Goal: Contribute content

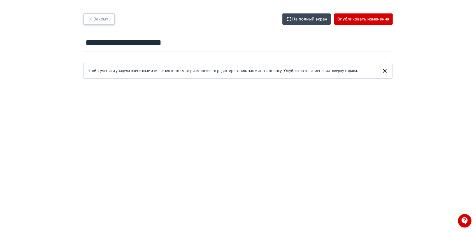
click at [105, 21] on button "Закрыть" at bounding box center [98, 18] width 31 height 11
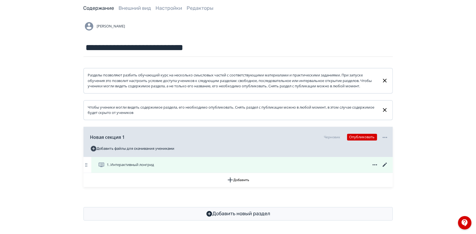
scroll to position [32, 0]
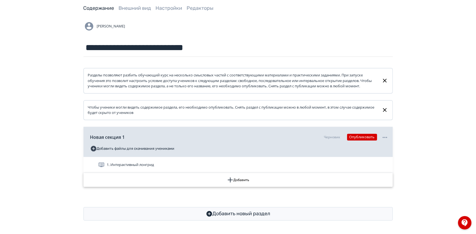
click at [252, 181] on button "Добавить" at bounding box center [237, 180] width 309 height 14
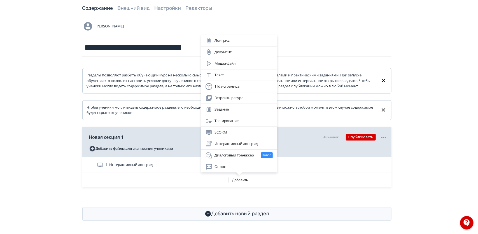
click at [302, 47] on div "Лонгрид Документ Медиа-файл Текст Tilda-страница Встроить ресурс Задание Тестир…" at bounding box center [239, 117] width 478 height 234
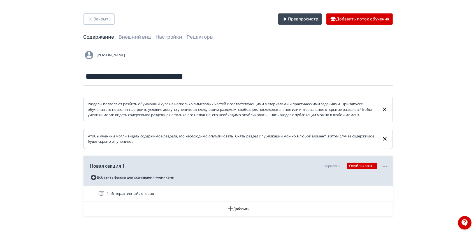
scroll to position [34, 0]
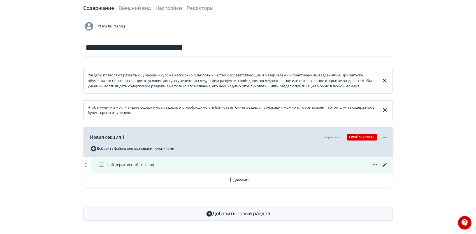
click at [214, 165] on div "1. Интерактивный лонгрид" at bounding box center [243, 165] width 290 height 7
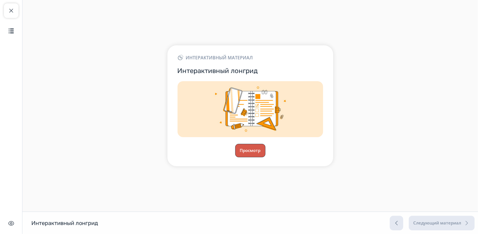
click at [250, 156] on button "Просмотр" at bounding box center [250, 150] width 30 height 13
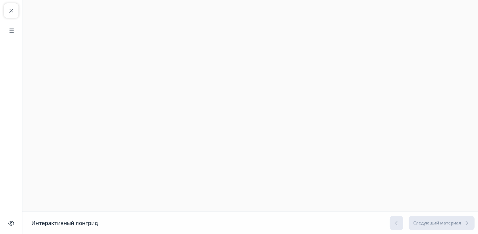
click at [391, 220] on div "Следующий материал" at bounding box center [432, 223] width 85 height 15
click at [15, 13] on button "Закрыть курс" at bounding box center [11, 10] width 15 height 15
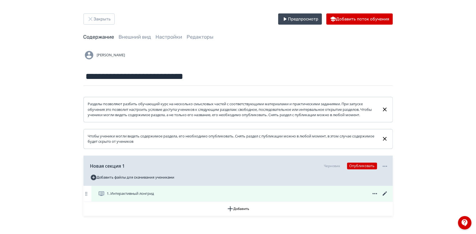
click at [388, 197] on icon at bounding box center [384, 193] width 7 height 7
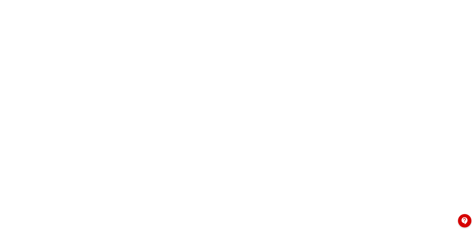
scroll to position [0, 1]
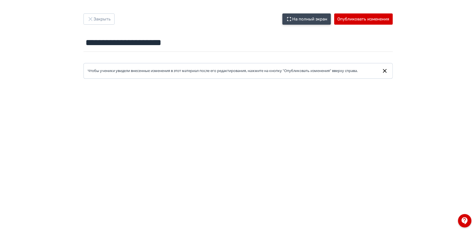
click at [314, 18] on button "На полный экран" at bounding box center [306, 18] width 48 height 11
click at [321, 22] on button "На полный экран" at bounding box center [306, 18] width 48 height 11
